Goal: Answer question/provide support

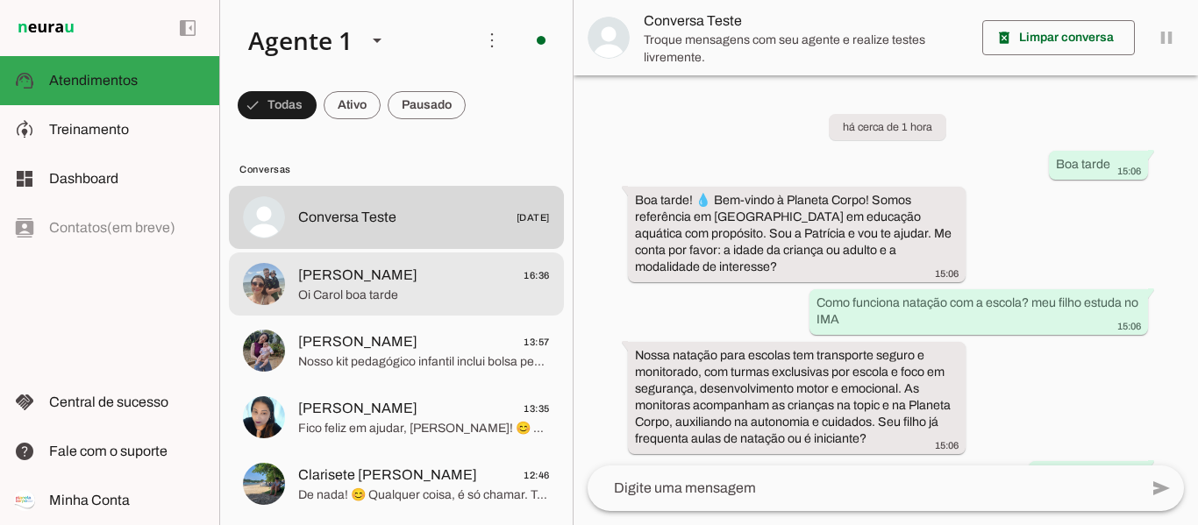
click at [461, 273] on span "[PERSON_NAME] 16:36" at bounding box center [424, 276] width 252 height 22
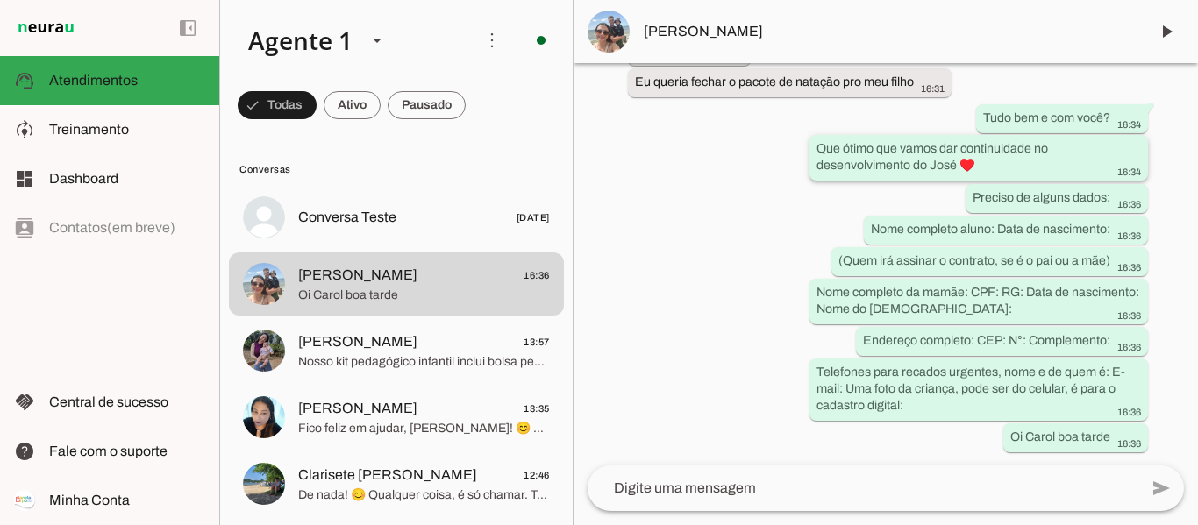
scroll to position [3954, 0]
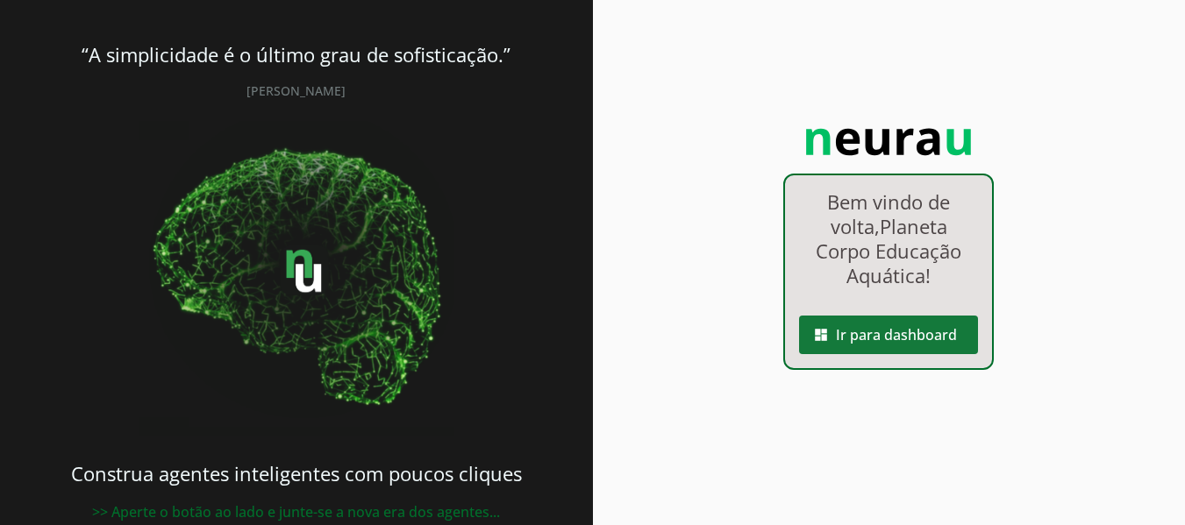
click at [885, 344] on span at bounding box center [888, 335] width 179 height 42
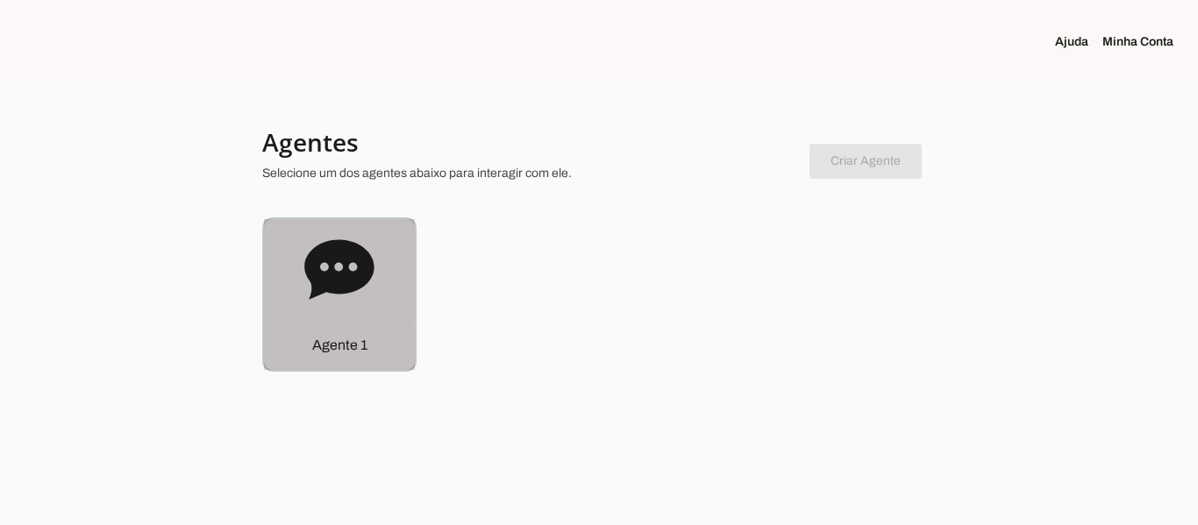
click at [330, 264] on icon at bounding box center [338, 269] width 69 height 60
